Goal: Transaction & Acquisition: Purchase product/service

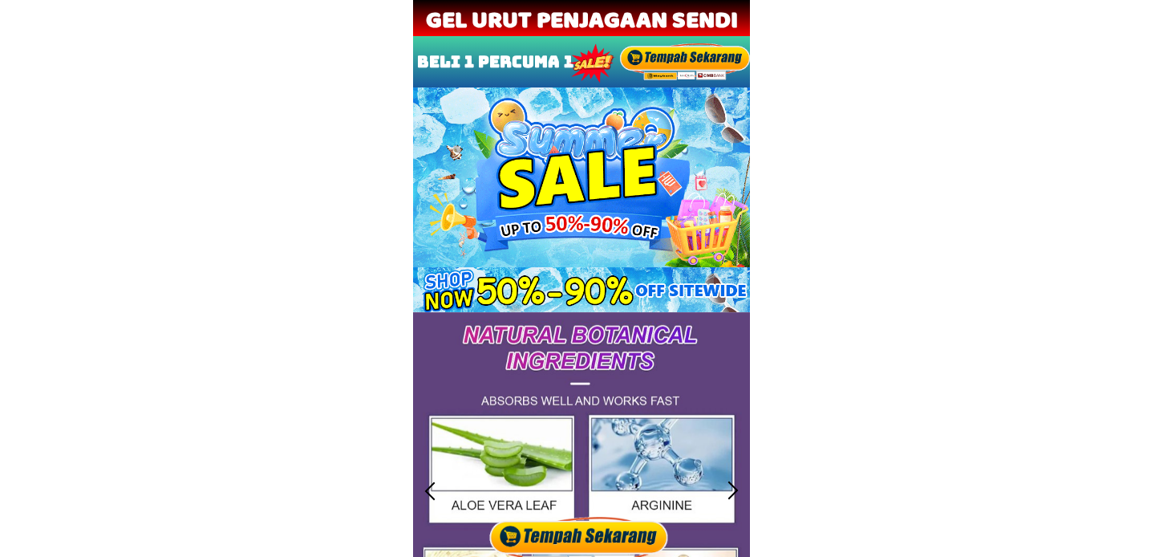
click at [572, 517] on div at bounding box center [581, 534] width 187 height 43
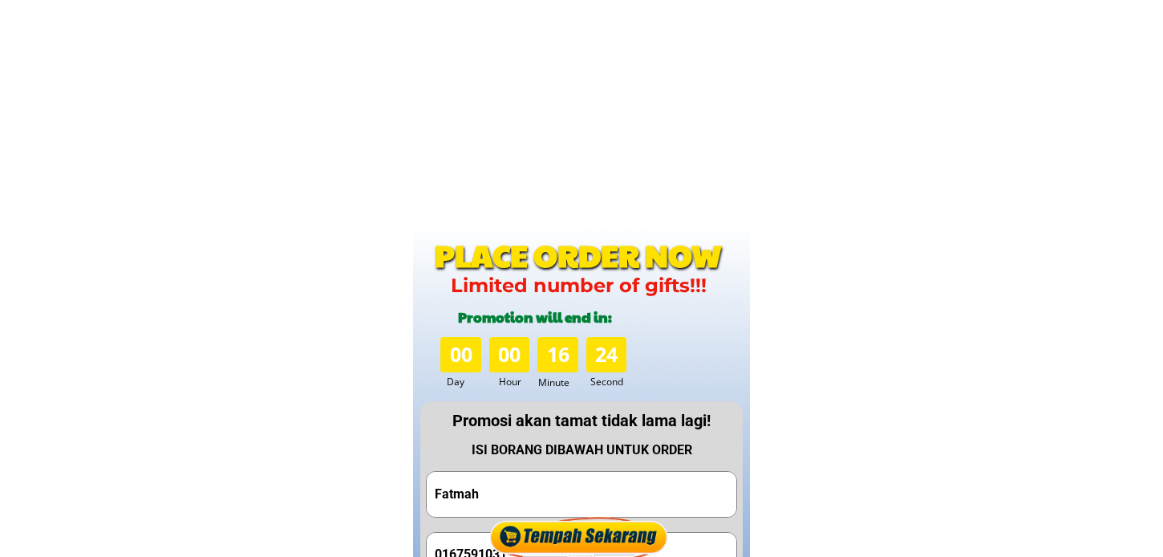
scroll to position [7941, 0]
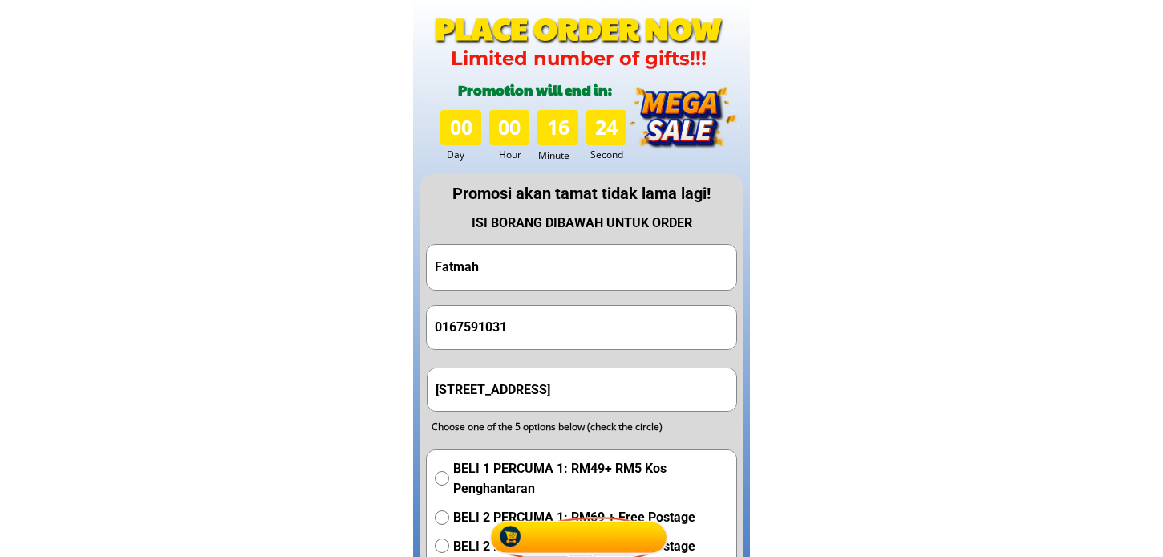
click at [541, 298] on form "Hantar Pesanan Fatmah 0167591031 [GEOGRAPHIC_DATA] 4 no64 [GEOGRAPHIC_DATA] ban…" at bounding box center [582, 473] width 312 height 458
click at [543, 274] on input "Fatmah" at bounding box center [582, 268] width 302 height 46
paste input "Aslina"
type input "Aslina"
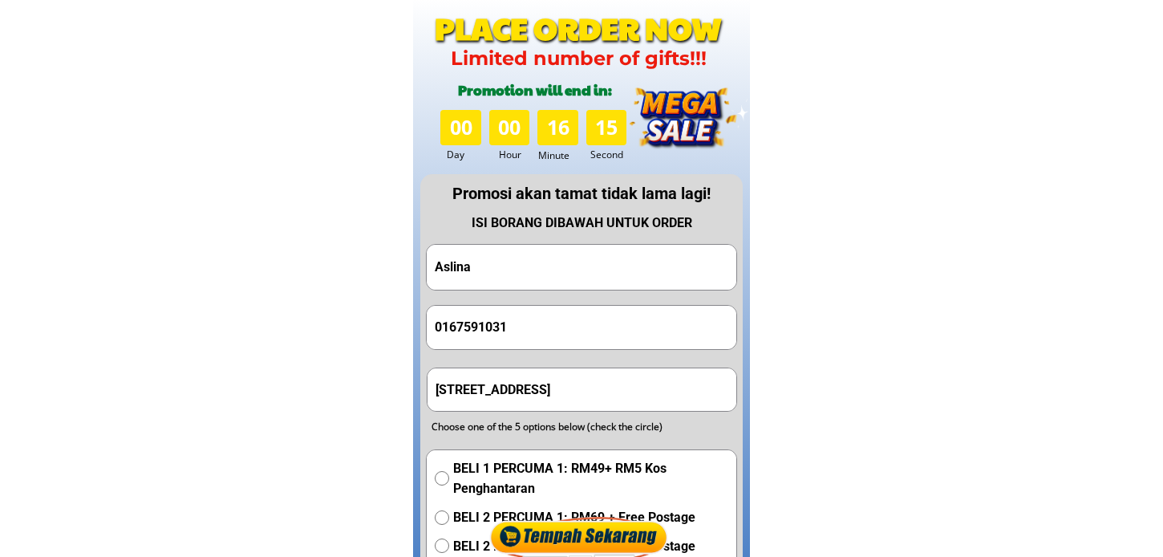
click at [554, 377] on input "[STREET_ADDRESS]" at bounding box center [583, 389] width 302 height 43
paste input "No [GEOGRAPHIC_DATA]"
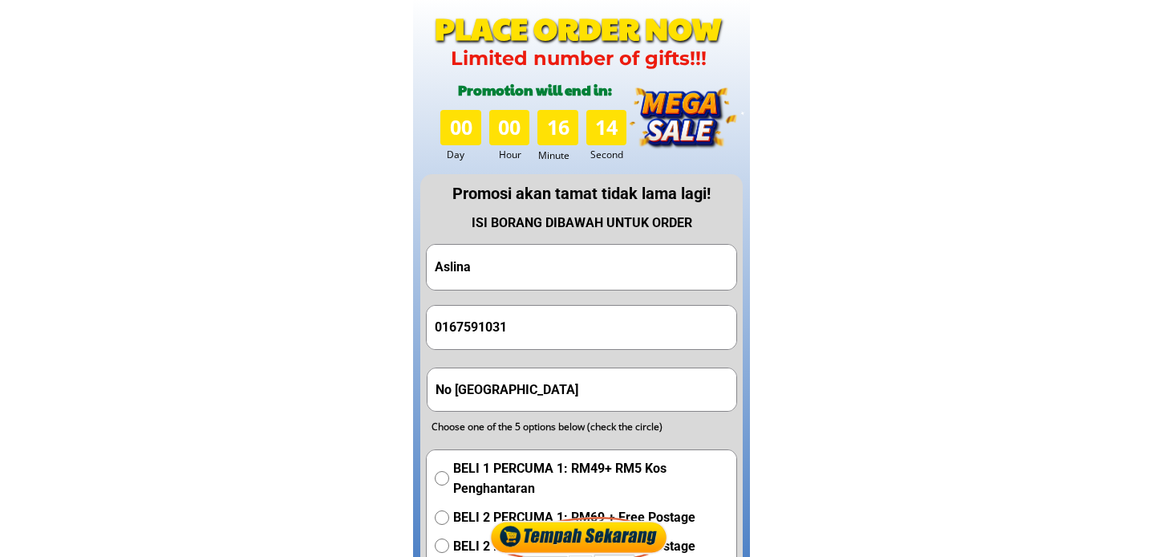
type input "No [GEOGRAPHIC_DATA]"
click at [540, 318] on input "0167591031" at bounding box center [582, 327] width 302 height 43
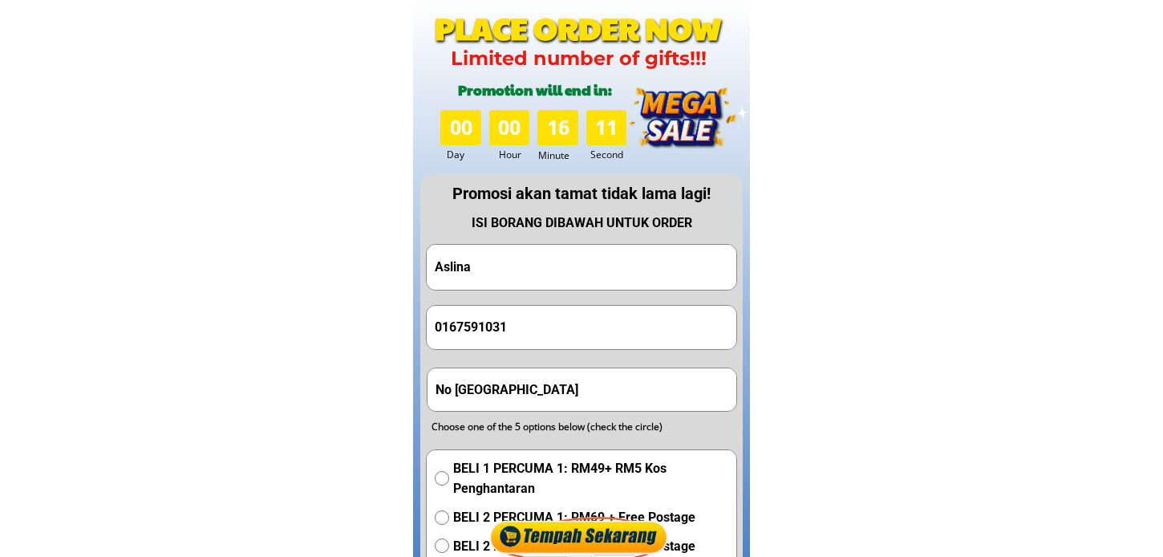
paste input "33462086"
type input "0133462086"
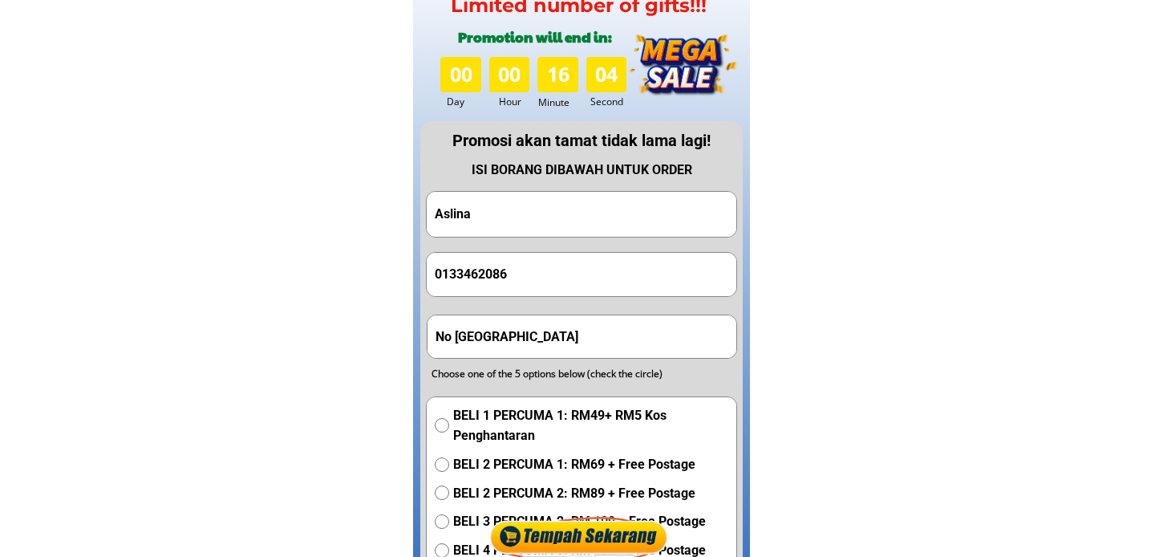
scroll to position [8208, 0]
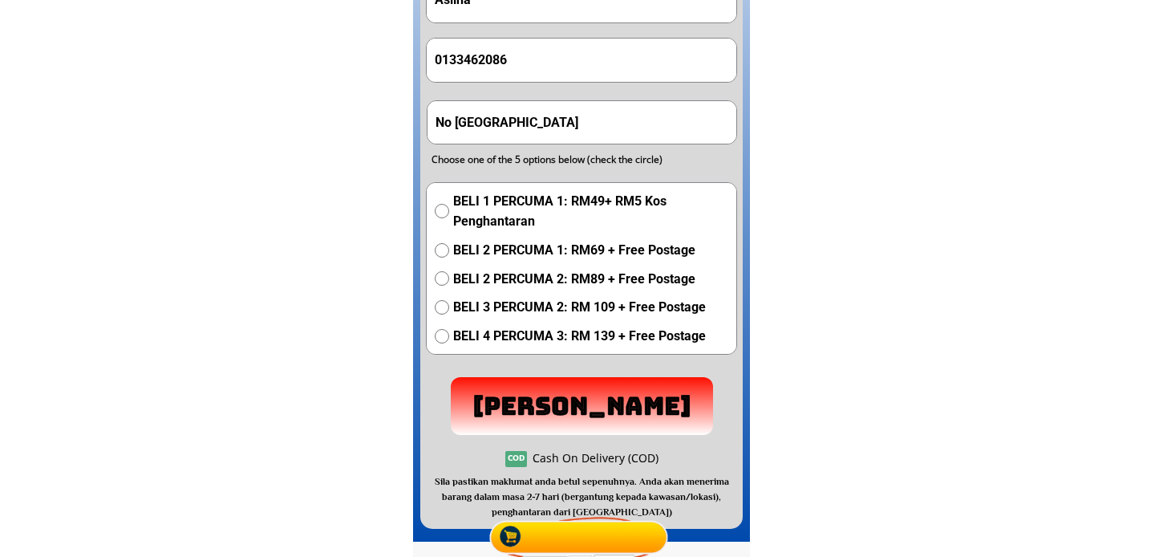
click at [488, 211] on span "BELI 1 PERCUMA 1: RM49+ RM5 Kos Penghantaran" at bounding box center [590, 211] width 275 height 41
radio input "true"
click at [547, 407] on p "[PERSON_NAME]" at bounding box center [582, 406] width 262 height 58
